Goal: Task Accomplishment & Management: Complete application form

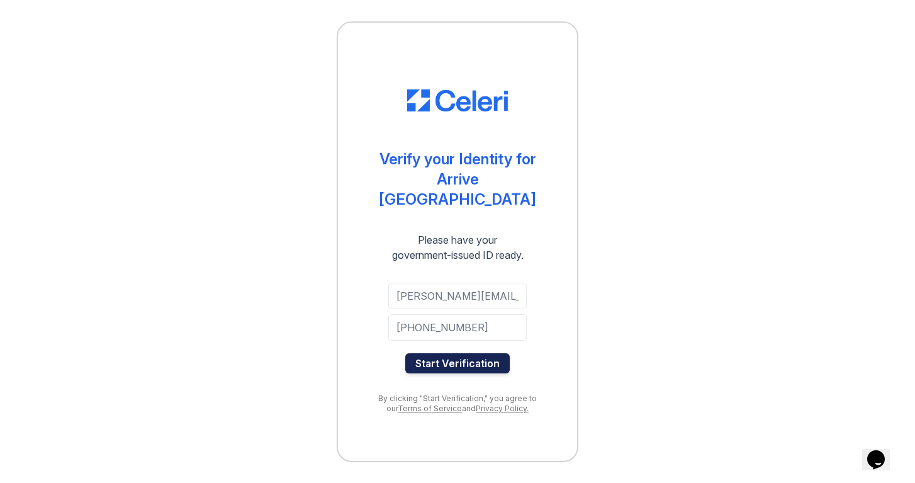
click at [462, 354] on button "Start Verification" at bounding box center [457, 363] width 104 height 20
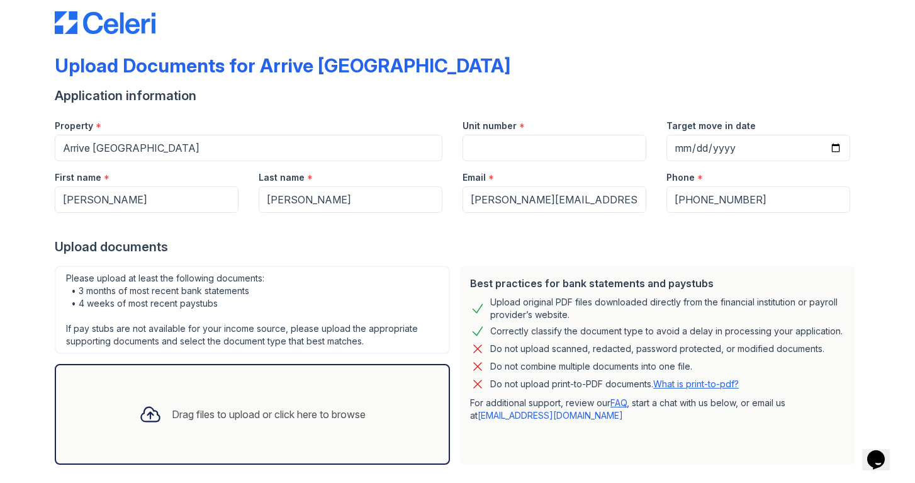
scroll to position [20, 0]
